Goal: Information Seeking & Learning: Find specific fact

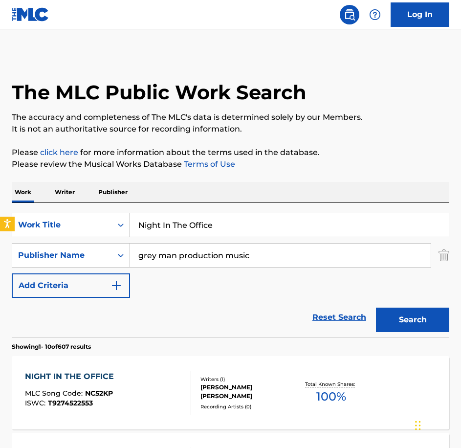
drag, startPoint x: 181, startPoint y: 228, endPoint x: 115, endPoint y: 228, distance: 65.5
click at [115, 228] on div "SearchWithCriteriaecee9e52-1ea6-4695-8dd1-ce76cb699e22 Work Title Night In The …" at bounding box center [230, 225] width 437 height 24
click at [134, 377] on div "NIGHT IN THE OFFICE MLC Song Code : NC52KP ISWC : T9274522553" at bounding box center [108, 392] width 166 height 44
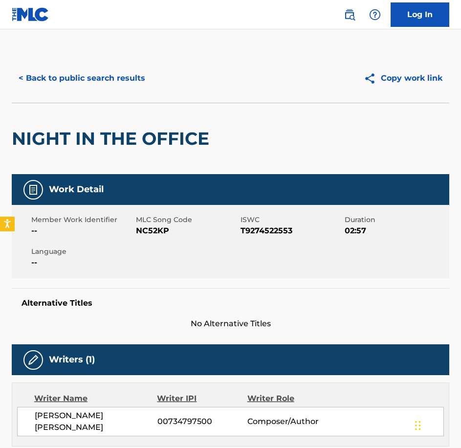
click at [147, 232] on span "NC52KP" at bounding box center [187, 231] width 102 height 12
copy span "NC52KP"
click at [110, 72] on button "< Back to public search results" at bounding box center [82, 78] width 140 height 24
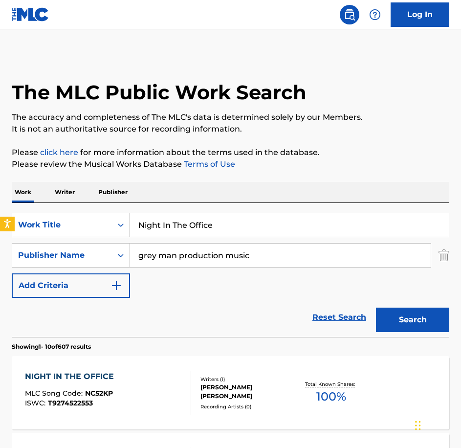
drag, startPoint x: 225, startPoint y: 222, endPoint x: 96, endPoint y: 213, distance: 129.8
click at [97, 216] on div "SearchWithCriteriaecee9e52-1ea6-4695-8dd1-ce76cb699e22 Work Title Night In The …" at bounding box center [230, 225] width 437 height 24
paste input "Overtim"
type input "Overtime"
click at [376, 307] on button "Search" at bounding box center [412, 319] width 73 height 24
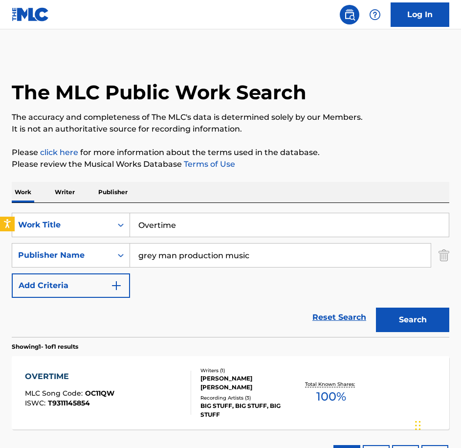
click at [106, 389] on span "OC11QW" at bounding box center [99, 392] width 29 height 9
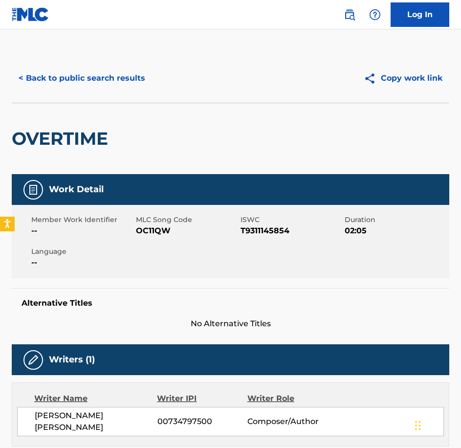
click at [137, 233] on span "OC11QW" at bounding box center [187, 231] width 102 height 12
copy span "OC11QW"
click at [150, 84] on button "< Back to public search results" at bounding box center [82, 78] width 140 height 24
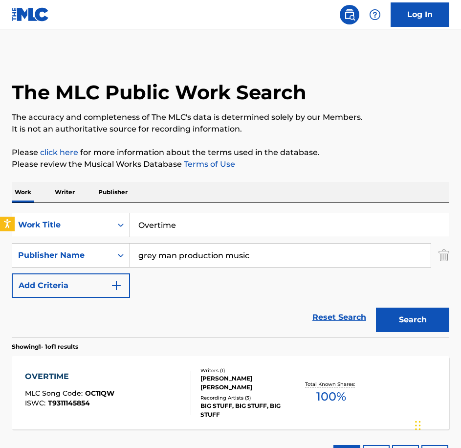
drag, startPoint x: 215, startPoint y: 222, endPoint x: 103, endPoint y: 193, distance: 115.9
click at [105, 194] on div "Work Writer Publisher SearchWithCriteriaecee9e52-1ea6-4695-8dd1-ce76cb699e22 Wo…" at bounding box center [230, 328] width 437 height 293
paste input "Search Underway"
type input "Search Underway"
click at [376, 307] on button "Search" at bounding box center [412, 319] width 73 height 24
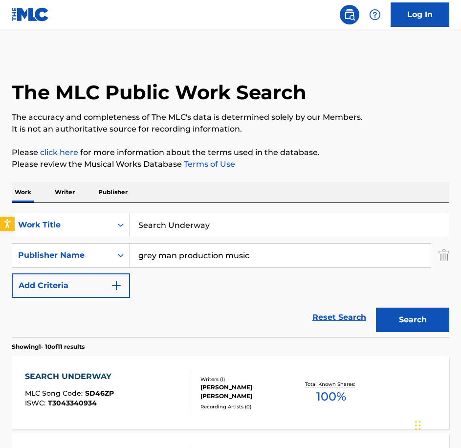
click at [124, 376] on div "SEARCH UNDERWAY MLC Song Code : SD46ZP ISWC : T3043340934" at bounding box center [108, 392] width 166 height 44
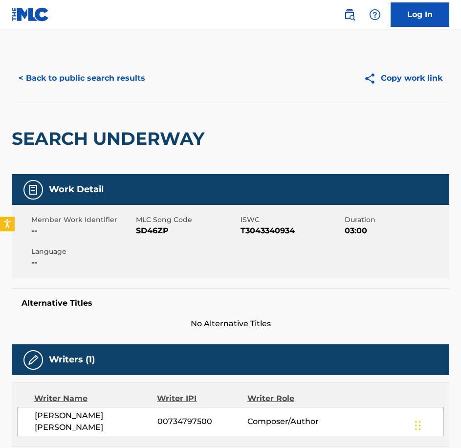
click at [147, 238] on div "Member Work Identifier -- MLC Song Code SD46ZP ISWC T3043340934 Duration 03:00 …" at bounding box center [230, 241] width 437 height 73
copy span "SD46ZP"
click at [73, 77] on button "< Back to public search results" at bounding box center [82, 78] width 140 height 24
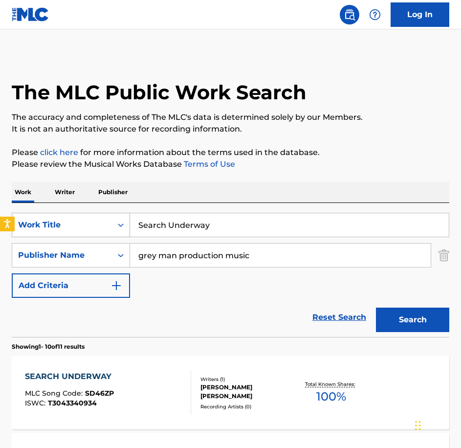
drag, startPoint x: 229, startPoint y: 230, endPoint x: 106, endPoint y: 219, distance: 123.6
click at [106, 219] on div "SearchWithCriteriaecee9e52-1ea6-4695-8dd1-ce76cb699e22 Work Title Search Underw…" at bounding box center [230, 225] width 437 height 24
paste input "olutions"
type input "Solutions"
click at [376, 307] on button "Search" at bounding box center [412, 319] width 73 height 24
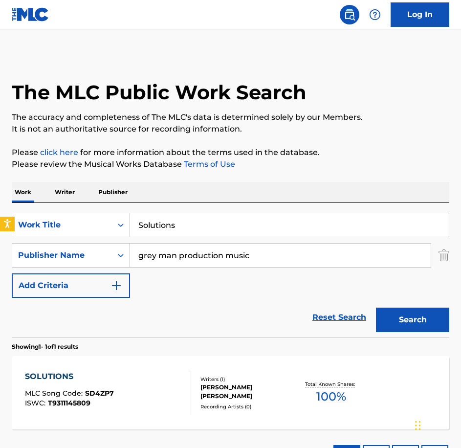
click at [150, 416] on div "SOLUTIONS MLC Song Code : SD4ZP7 ISWC : T9311145809 Writers ( 1 ) [PERSON_NAME]…" at bounding box center [230, 392] width 437 height 73
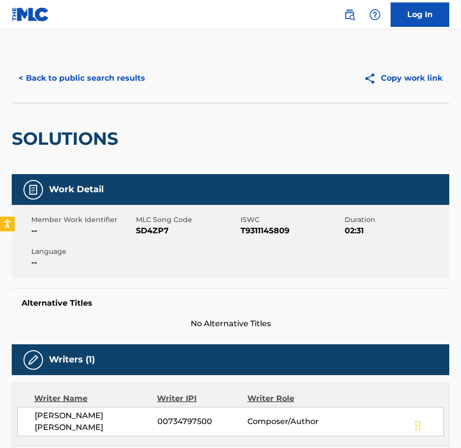
click at [140, 248] on div "Member Work Identifier -- MLC Song Code SD4ZP7 ISWC T9311145809 Duration 02:31 …" at bounding box center [230, 241] width 437 height 73
click at [146, 237] on div "Member Work Identifier -- MLC Song Code SD4ZP7 ISWC T9311145809 Duration 02:31 …" at bounding box center [230, 241] width 437 height 73
copy span "SD4ZP7"
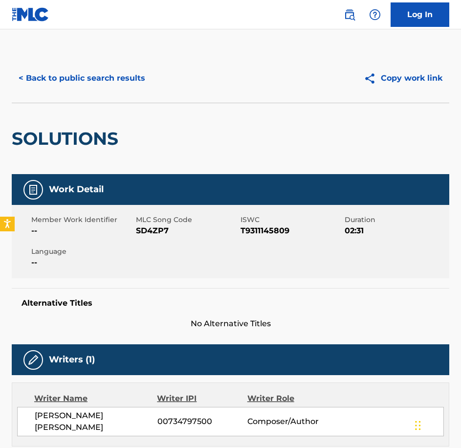
click at [106, 92] on div "< Back to public search results Copy work link" at bounding box center [230, 78] width 437 height 49
click at [104, 86] on button "< Back to public search results" at bounding box center [82, 78] width 140 height 24
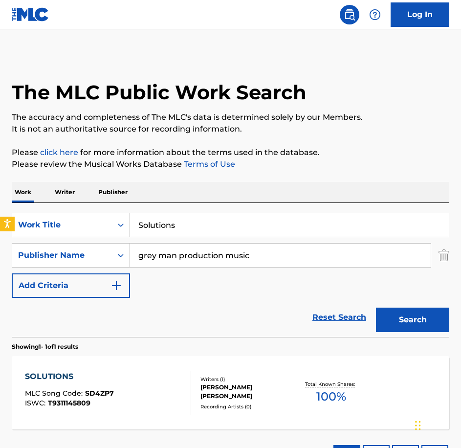
drag, startPoint x: 251, startPoint y: 233, endPoint x: 105, endPoint y: 241, distance: 146.3
click at [105, 241] on div "SearchWithCriteriaecee9e52-1ea6-4695-8dd1-ce76cb699e22 Work Title Solutions Sea…" at bounding box center [230, 255] width 437 height 85
paste input "[PERSON_NAME] Magic Sand"
type input "Sprinkle Magic Sand"
click at [376, 307] on button "Search" at bounding box center [412, 319] width 73 height 24
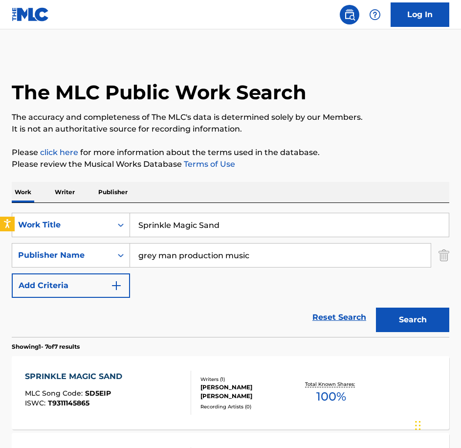
click at [155, 380] on div "SPRINKLE MAGIC SAND MLC Song Code : SD5EIP ISWC : T9311145865" at bounding box center [108, 392] width 166 height 44
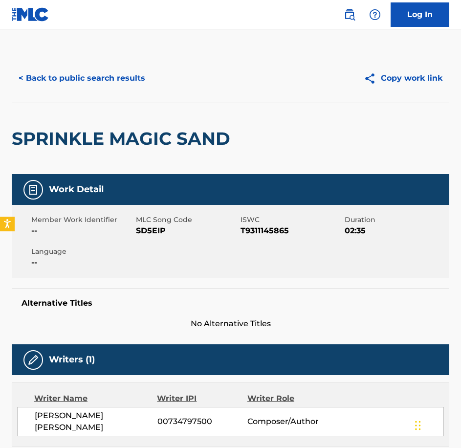
click at [161, 241] on div "Member Work Identifier -- MLC Song Code SD5EIP ISWC T9311145865 Duration 02:35 …" at bounding box center [230, 241] width 437 height 73
copy span "SD5EIP"
click at [107, 77] on button "< Back to public search results" at bounding box center [82, 78] width 140 height 24
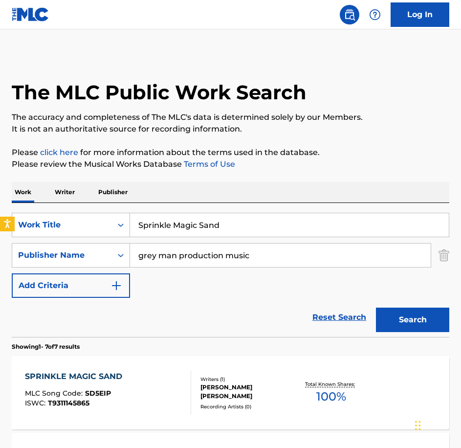
drag, startPoint x: 237, startPoint y: 228, endPoint x: 107, endPoint y: 192, distance: 134.9
paste input "y Glass"
type input "Spy Glass"
click at [376, 307] on button "Search" at bounding box center [412, 319] width 73 height 24
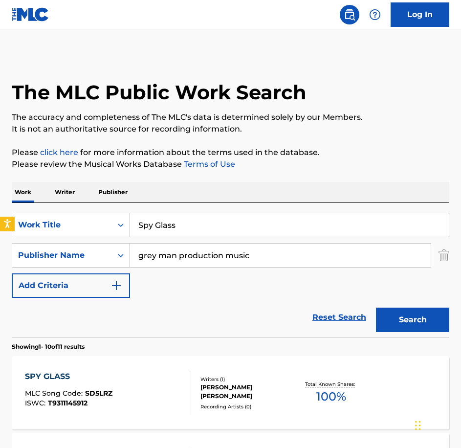
click at [128, 369] on div "SPY GLASS MLC Song Code : SD5LRZ ISWC : T9311145912 Writers ( 1 ) [PERSON_NAME]…" at bounding box center [230, 392] width 437 height 73
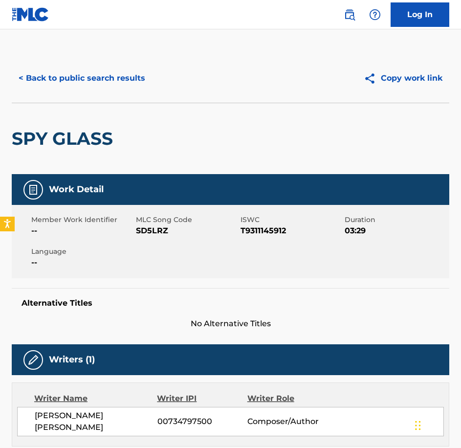
click at [168, 231] on span "SD5LRZ" at bounding box center [187, 231] width 102 height 12
click at [159, 228] on span "SD5LRZ" at bounding box center [187, 231] width 102 height 12
copy span "SD5LRZ"
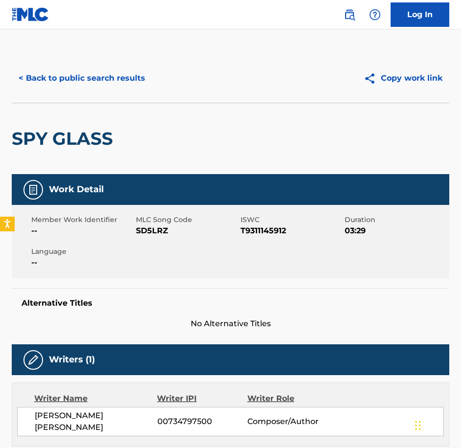
click at [157, 79] on div "< Back to public search results" at bounding box center [121, 78] width 219 height 24
click at [117, 74] on button "< Back to public search results" at bounding box center [82, 78] width 140 height 24
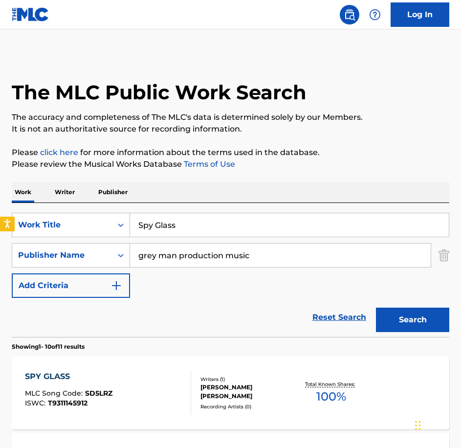
drag, startPoint x: 211, startPoint y: 221, endPoint x: 34, endPoint y: 199, distance: 178.2
paste input "till Connected Somehow"
type input "Still Connected Somehow"
click at [376, 307] on button "Search" at bounding box center [412, 319] width 73 height 24
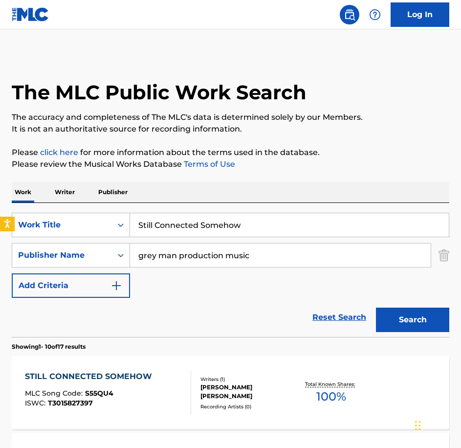
click at [193, 368] on div "STILL CONNECTED SOMEHOW MLC Song Code : S55QU4 ISWC : T3015827397 Writers ( 1 )…" at bounding box center [230, 392] width 437 height 73
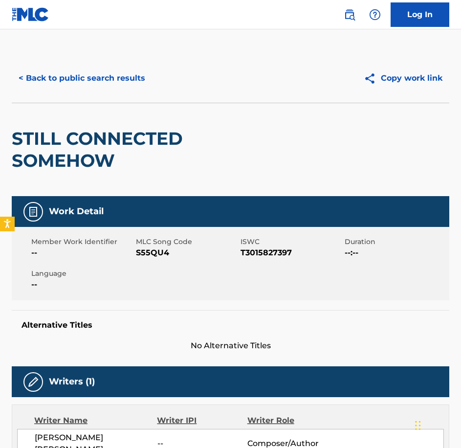
click at [158, 248] on span "S55QU4" at bounding box center [187, 253] width 102 height 12
copy span "S55QU4"
click at [16, 65] on div "< Back to public search results Copy work link" at bounding box center [230, 78] width 437 height 49
click at [25, 70] on button "< Back to public search results" at bounding box center [82, 78] width 140 height 24
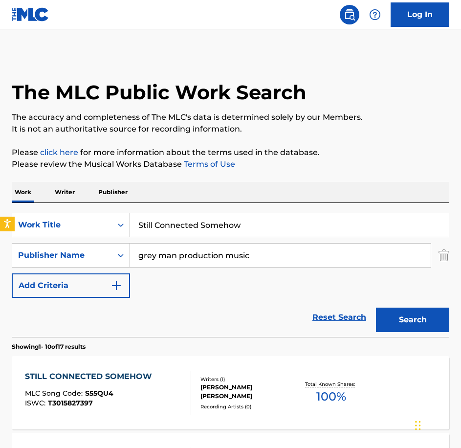
drag, startPoint x: 272, startPoint y: 224, endPoint x: 84, endPoint y: 211, distance: 188.6
click at [84, 211] on div "SearchWithCriteriaecee9e52-1ea6-4695-8dd1-ce76cb699e22 Work Title Still Connect…" at bounding box center [230, 270] width 437 height 134
paste input "Out There"
type input "Still Out There"
click at [376, 307] on button "Search" at bounding box center [412, 319] width 73 height 24
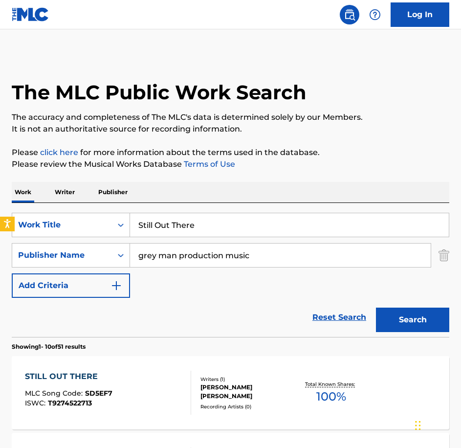
click at [167, 380] on div "STILL OUT THERE MLC Song Code : SD5EF7 ISWC : T9274522713" at bounding box center [108, 392] width 166 height 44
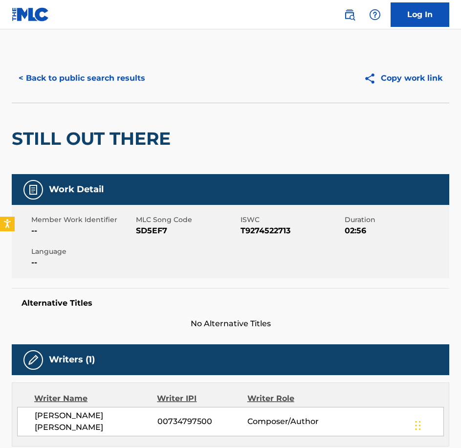
click at [164, 236] on span "SD5EF7" at bounding box center [187, 231] width 102 height 12
click at [164, 235] on span "SD5EF7" at bounding box center [187, 231] width 102 height 12
copy span "SD5EF7"
click at [86, 85] on button "< Back to public search results" at bounding box center [82, 78] width 140 height 24
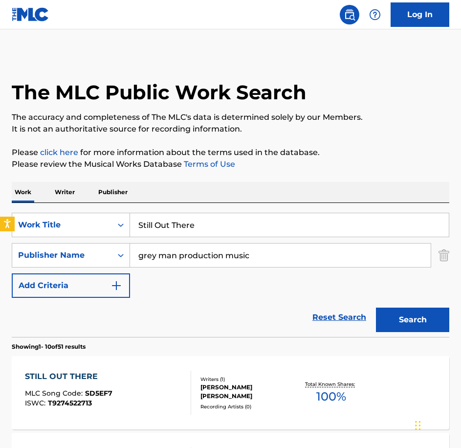
drag, startPoint x: 206, startPoint y: 221, endPoint x: 88, endPoint y: 205, distance: 118.8
click at [88, 205] on div "SearchWithCriteriaecee9e52-1ea6-4695-8dd1-ce76cb699e22 Work Title Still Out The…" at bounding box center [230, 270] width 437 height 134
paste input "rictly Confidential"
type input "Strictly Confidential"
click at [376, 307] on button "Search" at bounding box center [412, 319] width 73 height 24
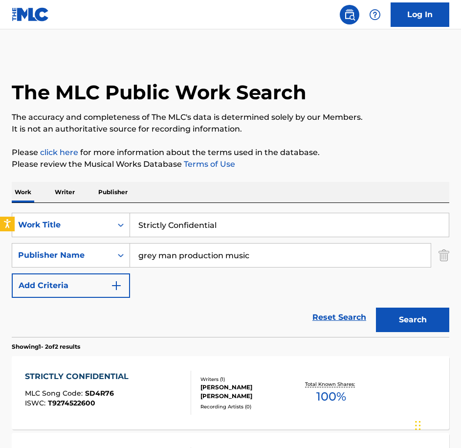
click at [113, 383] on div "STRICTLY CONFIDENTIAL MLC Song Code : SD4R76 ISWC : T9274522600" at bounding box center [79, 392] width 108 height 44
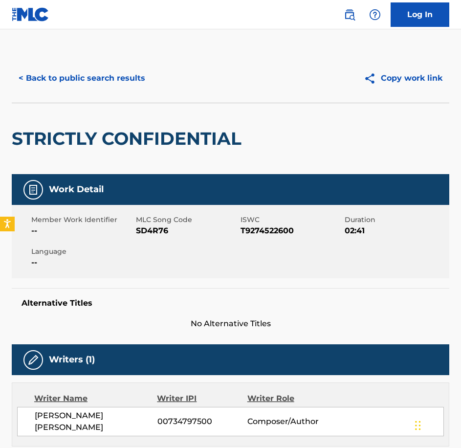
click at [141, 232] on span "SD4R76" at bounding box center [187, 231] width 102 height 12
copy span "SD4R76"
click at [148, 73] on button "< Back to public search results" at bounding box center [82, 78] width 140 height 24
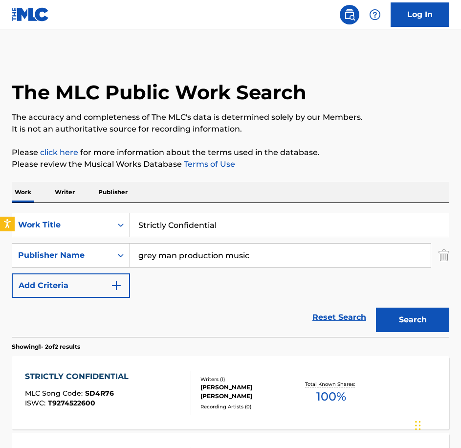
drag, startPoint x: 229, startPoint y: 228, endPoint x: 104, endPoint y: 204, distance: 127.4
click at [104, 204] on div "SearchWithCriteriaecee9e52-1ea6-4695-8dd1-ce76cb699e22 Work Title Strictly Conf…" at bounding box center [230, 270] width 437 height 134
paste input "Take The Bait"
type input "Take The Bait"
click at [376, 307] on button "Search" at bounding box center [412, 319] width 73 height 24
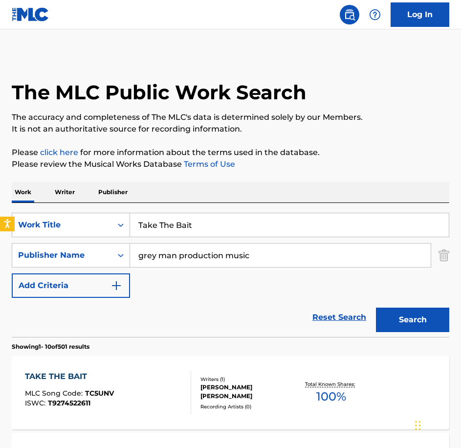
click at [158, 389] on div "TAKE THE BAIT MLC Song Code : TC5UNV ISWC : T9274522611" at bounding box center [108, 392] width 166 height 44
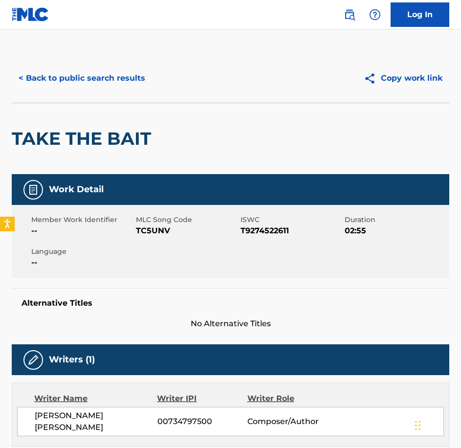
click at [161, 231] on span "TC5UNV" at bounding box center [187, 231] width 102 height 12
copy span "TC5UNV"
click at [127, 74] on button "< Back to public search results" at bounding box center [82, 78] width 140 height 24
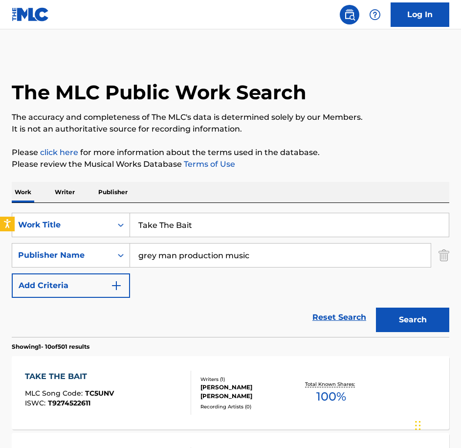
drag, startPoint x: 227, startPoint y: 222, endPoint x: 93, endPoint y: 199, distance: 135.9
paste input "he Room As He Left I"
type input "The Room As He Left It"
click at [376, 307] on button "Search" at bounding box center [412, 319] width 73 height 24
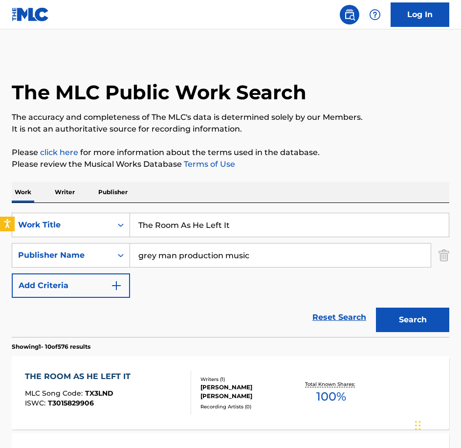
click at [221, 403] on div "Recording Artists ( 0 )" at bounding box center [247, 406] width 95 height 7
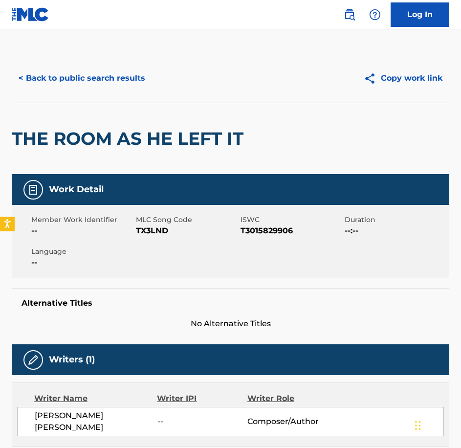
click at [160, 230] on span "TX3LND" at bounding box center [187, 231] width 102 height 12
click at [123, 93] on div "< Back to public search results Copy work link" at bounding box center [230, 78] width 437 height 49
click at [121, 89] on button "< Back to public search results" at bounding box center [82, 78] width 140 height 24
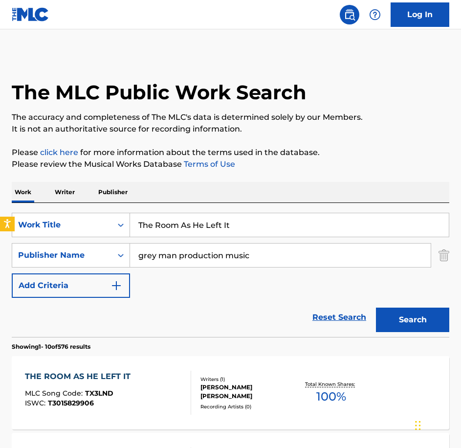
drag, startPoint x: 260, startPoint y: 226, endPoint x: -2, endPoint y: 184, distance: 265.7
click at [0, 184] on html "Accessibility Screen-Reader Guide, Feedback, and Issue Reporting | New window 0…" at bounding box center [230, 224] width 461 height 448
paste input "ranscended"
type input "Transcended"
click at [376, 307] on button "Search" at bounding box center [412, 319] width 73 height 24
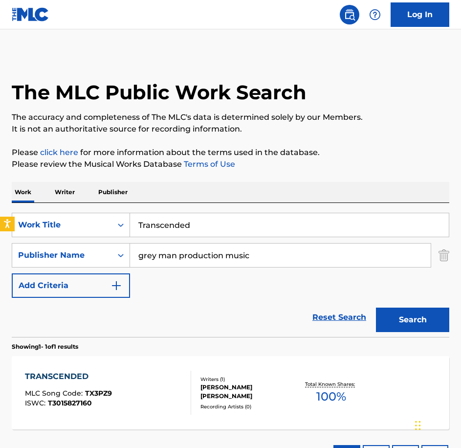
click at [113, 406] on div "TRANSCENDED MLC Song Code : TX3PZ9 ISWC : T3015827160" at bounding box center [108, 392] width 166 height 44
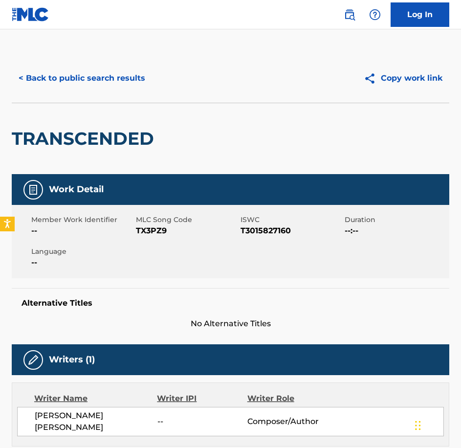
click at [146, 230] on span "TX3PZ9" at bounding box center [187, 231] width 102 height 12
click at [118, 84] on button "< Back to public search results" at bounding box center [82, 78] width 140 height 24
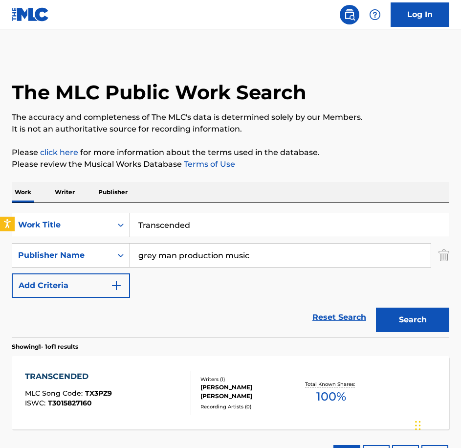
drag, startPoint x: 231, startPoint y: 221, endPoint x: 135, endPoint y: 209, distance: 96.5
click at [136, 209] on div "SearchWithCriteriaecee9e52-1ea6-4695-8dd1-ce76cb699e22 Work Title Transcended S…" at bounding box center [230, 270] width 437 height 134
paste input "ee Lights"
type input "Tree Lights"
click at [376, 307] on button "Search" at bounding box center [412, 319] width 73 height 24
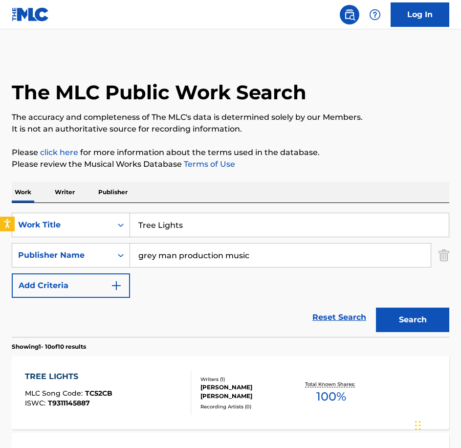
click at [150, 382] on div "TREE LIGHTS MLC Song Code : TC52CB ISWC : T9311145887" at bounding box center [108, 392] width 166 height 44
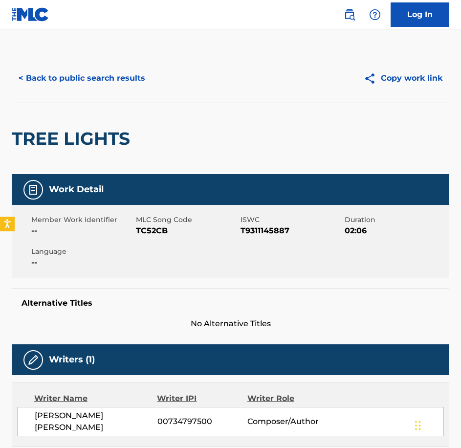
click at [149, 227] on span "TC52CB" at bounding box center [187, 231] width 102 height 12
click at [141, 95] on div "< Back to public search results Copy work link" at bounding box center [230, 78] width 437 height 49
drag, startPoint x: 141, startPoint y: 95, endPoint x: 132, endPoint y: 81, distance: 17.1
click at [132, 81] on button "< Back to public search results" at bounding box center [82, 78] width 140 height 24
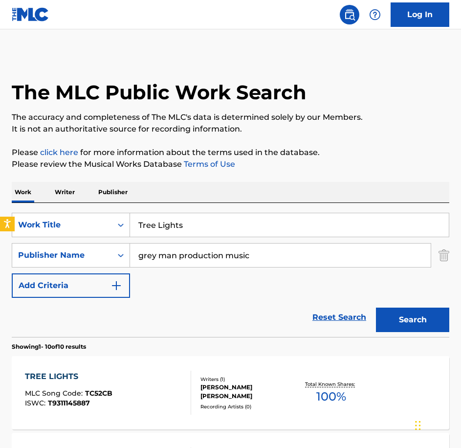
drag, startPoint x: 230, startPoint y: 230, endPoint x: 35, endPoint y: 198, distance: 197.0
paste input "icky Busines"
type input "Tricky Business"
click at [376, 307] on button "Search" at bounding box center [412, 319] width 73 height 24
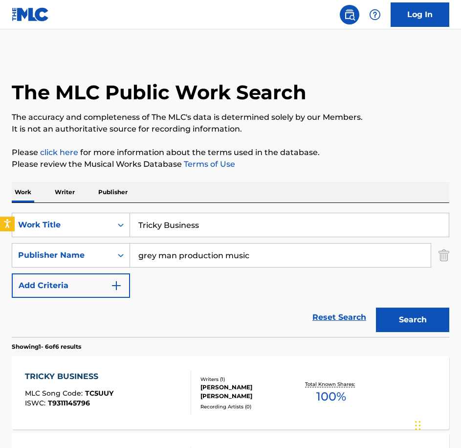
click at [129, 386] on div "TRICKY BUSINESS MLC Song Code : TC5UUY ISWC : T9311145796" at bounding box center [108, 392] width 166 height 44
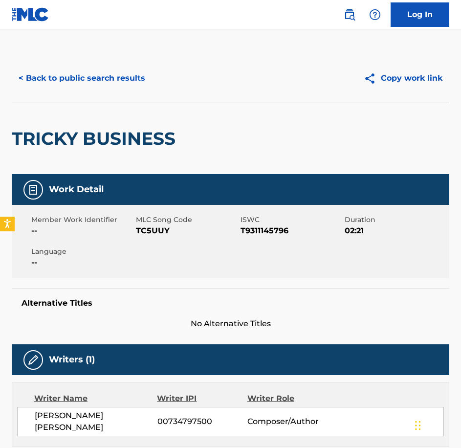
click at [147, 235] on span "TC5UUY" at bounding box center [187, 231] width 102 height 12
